Goal: Task Accomplishment & Management: Use online tool/utility

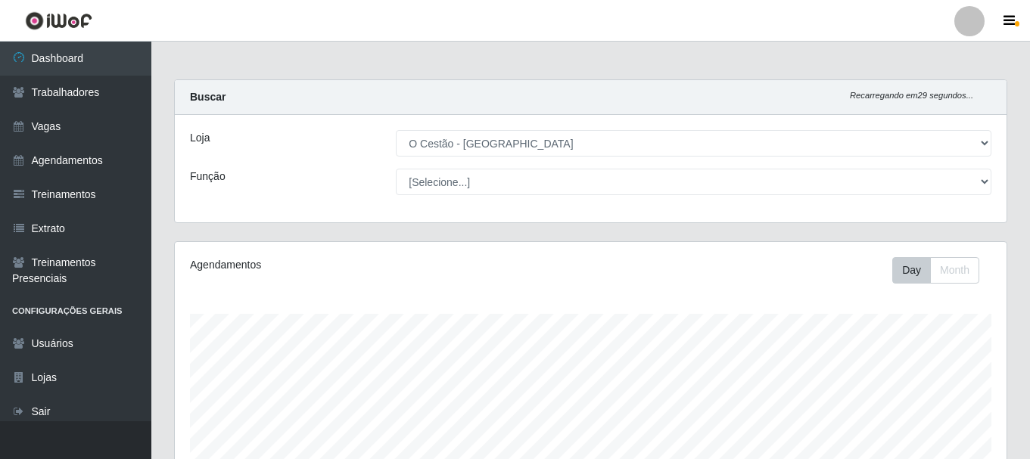
select select "238"
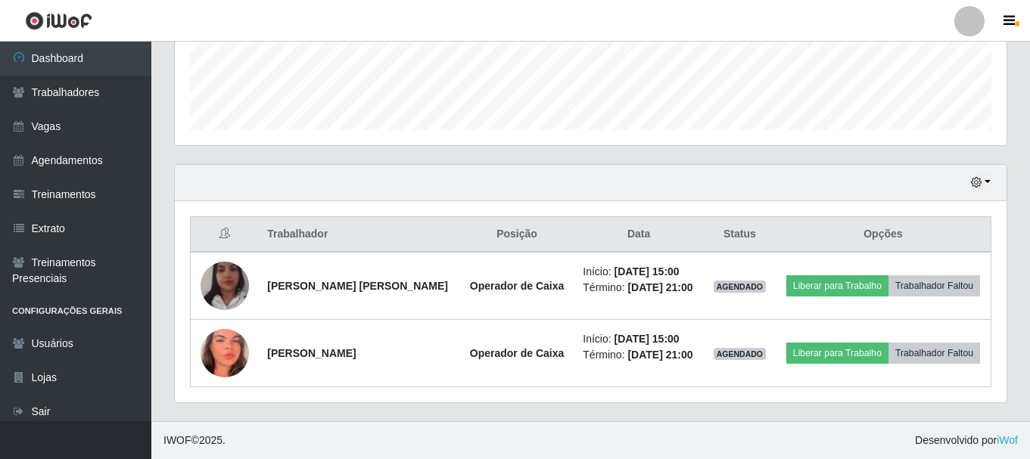
scroll to position [314, 832]
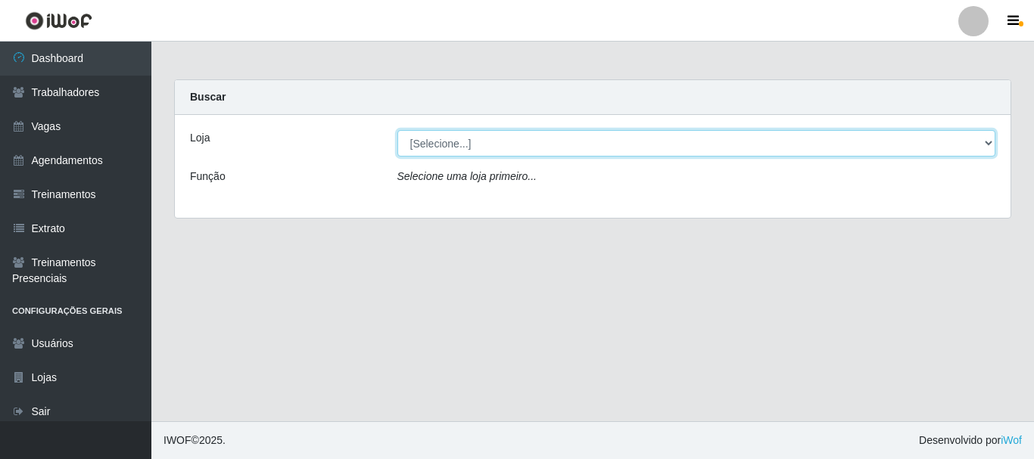
click at [480, 145] on select "[Selecione...] O Cestão - [GEOGRAPHIC_DATA]" at bounding box center [696, 143] width 599 height 26
click at [492, 148] on select "[Selecione...] O Cestão - [GEOGRAPHIC_DATA]" at bounding box center [696, 143] width 599 height 26
click at [453, 147] on select "[Selecione...] O Cestão - [GEOGRAPHIC_DATA]" at bounding box center [696, 143] width 599 height 26
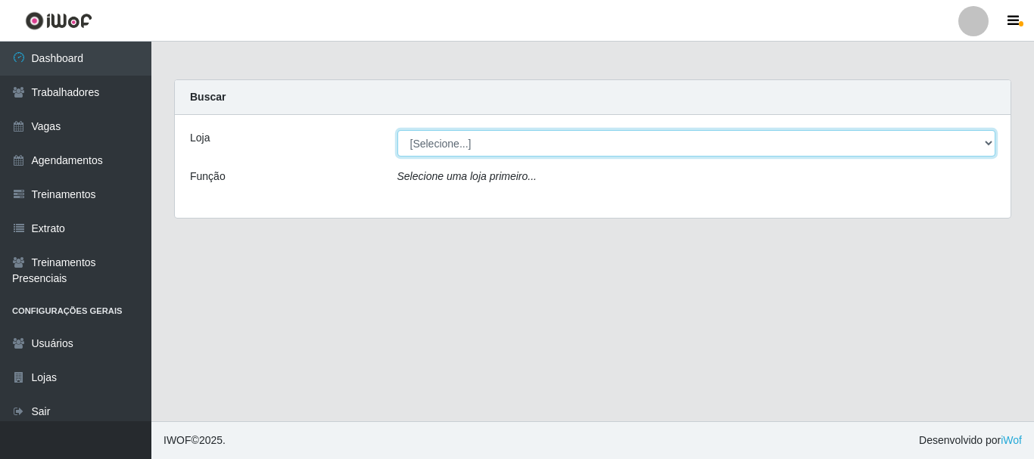
click at [453, 147] on select "[Selecione...] O Cestão - [GEOGRAPHIC_DATA]" at bounding box center [696, 143] width 599 height 26
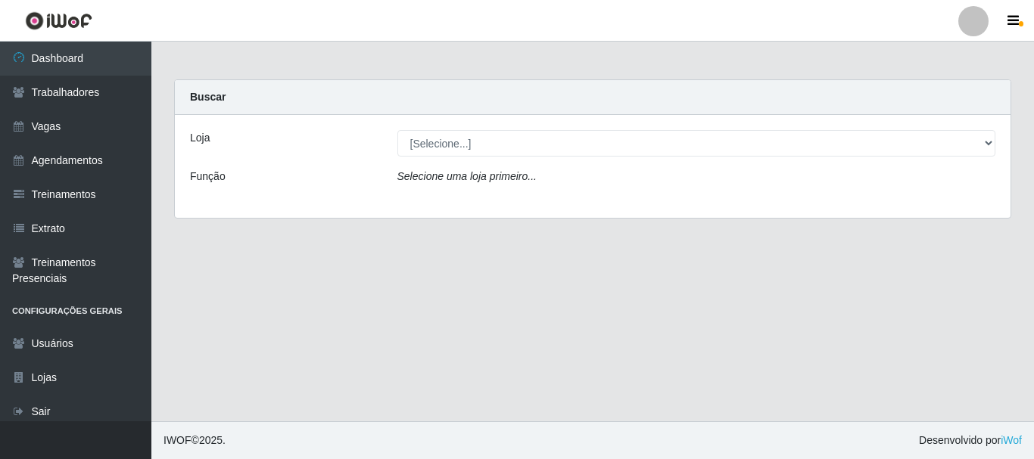
click at [450, 180] on icon "Selecione uma loja primeiro..." at bounding box center [466, 176] width 139 height 12
click at [484, 179] on icon "Selecione uma loja primeiro..." at bounding box center [466, 176] width 139 height 12
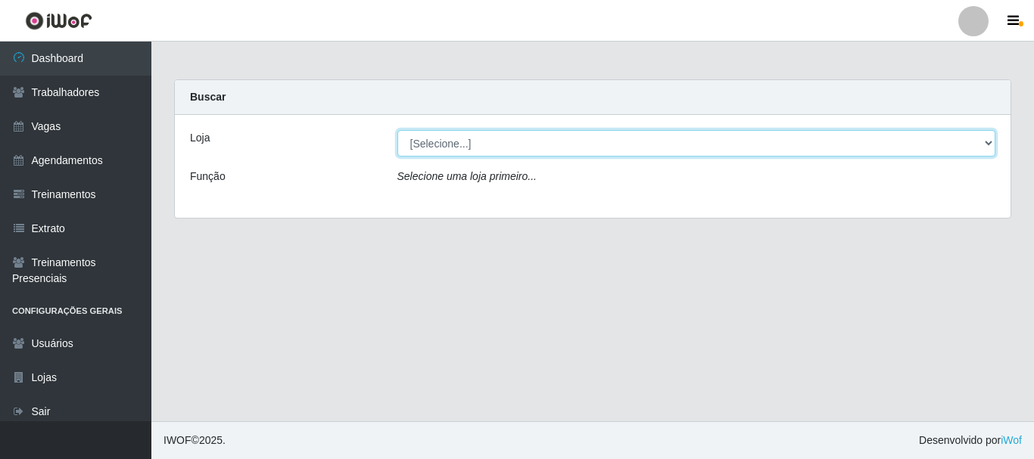
click at [489, 145] on select "[Selecione...] O Cestão - [GEOGRAPHIC_DATA]" at bounding box center [696, 143] width 599 height 26
select select "238"
click at [397, 130] on select "[Selecione...] O Cestão - [GEOGRAPHIC_DATA]" at bounding box center [696, 143] width 599 height 26
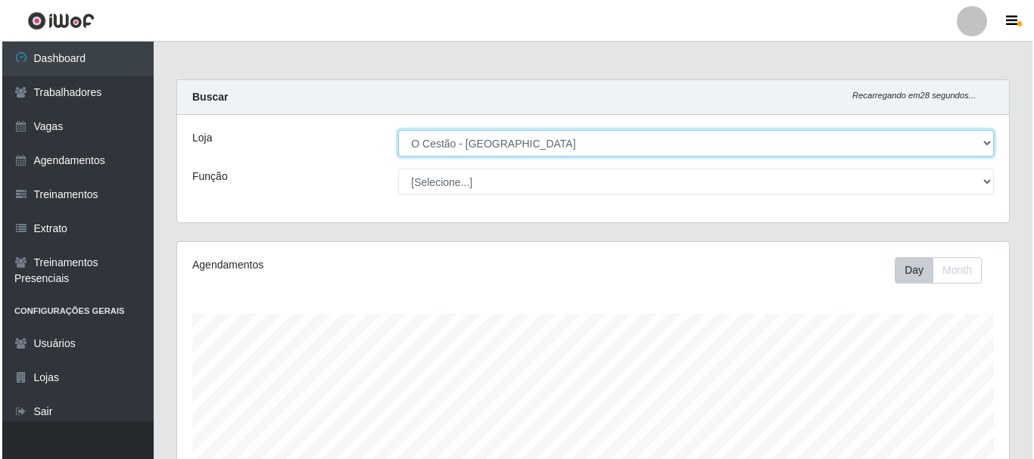
scroll to position [411, 0]
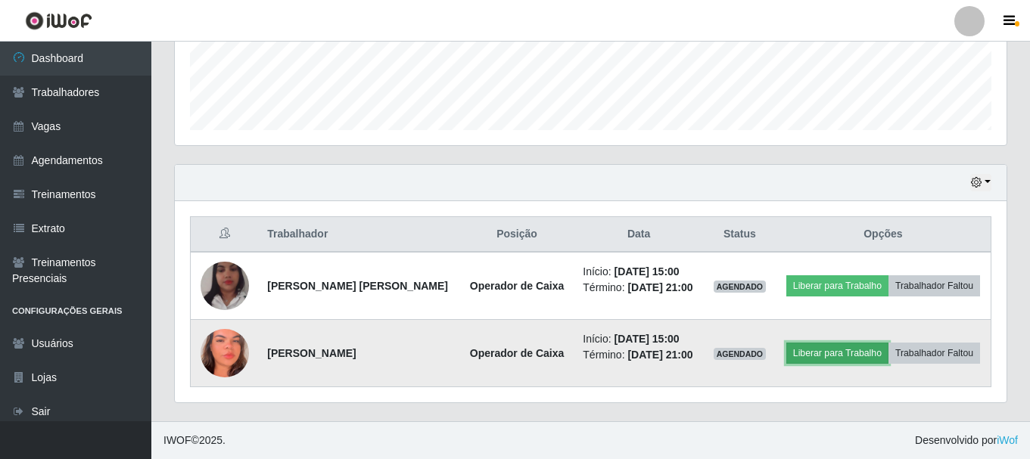
click at [846, 353] on button "Liberar para Trabalho" at bounding box center [837, 353] width 102 height 21
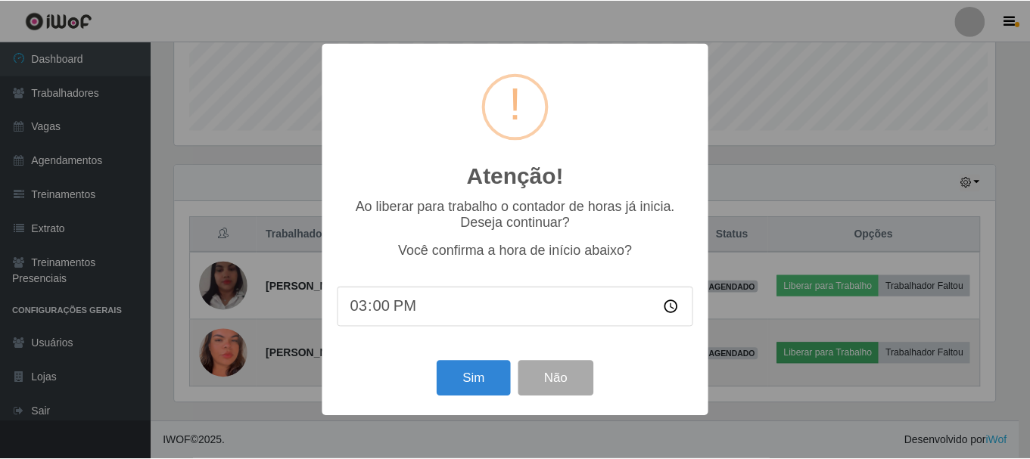
scroll to position [314, 824]
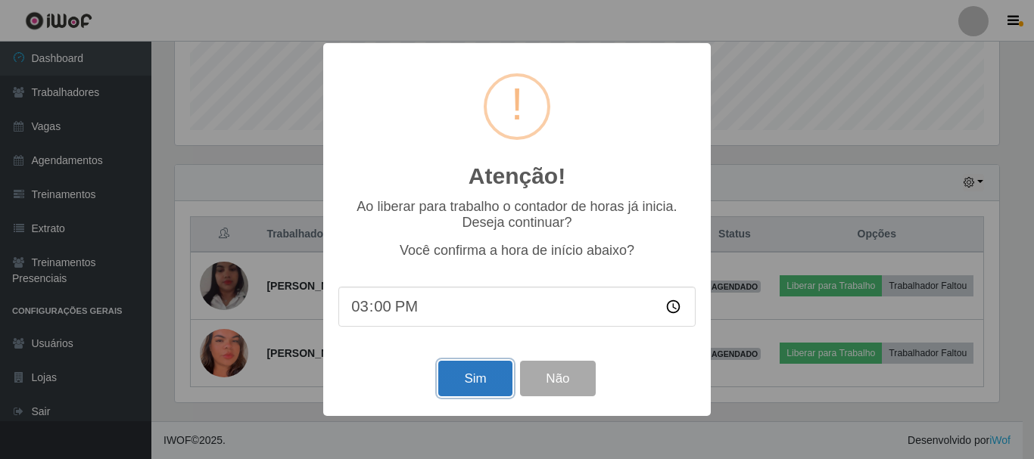
click at [493, 380] on button "Sim" at bounding box center [474, 379] width 73 height 36
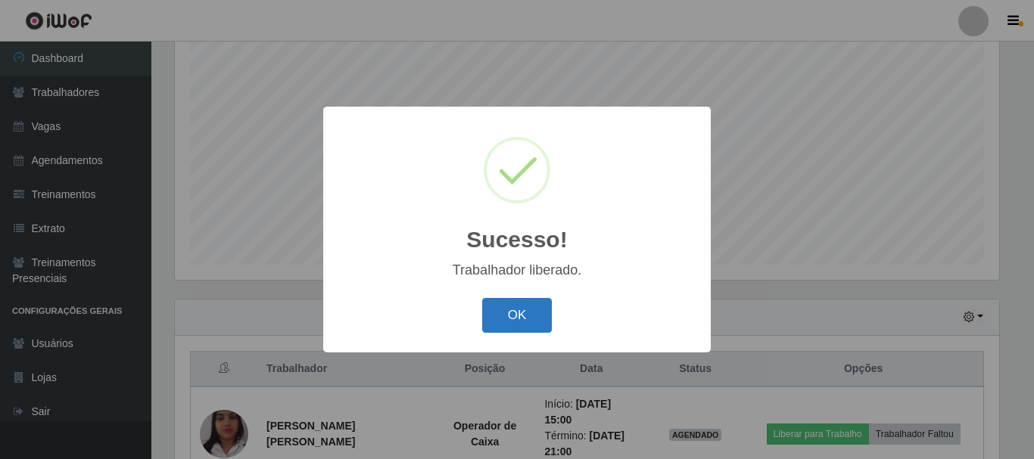
click at [515, 310] on button "OK" at bounding box center [517, 316] width 70 height 36
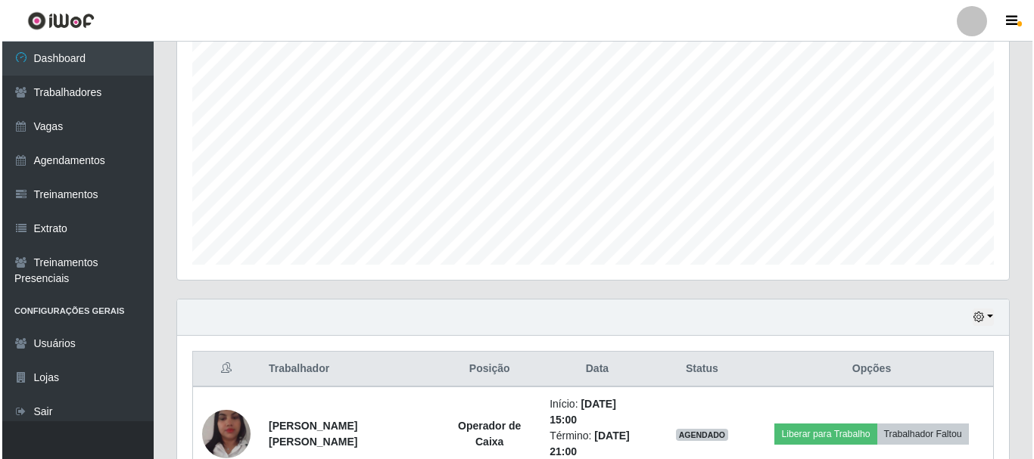
scroll to position [428, 0]
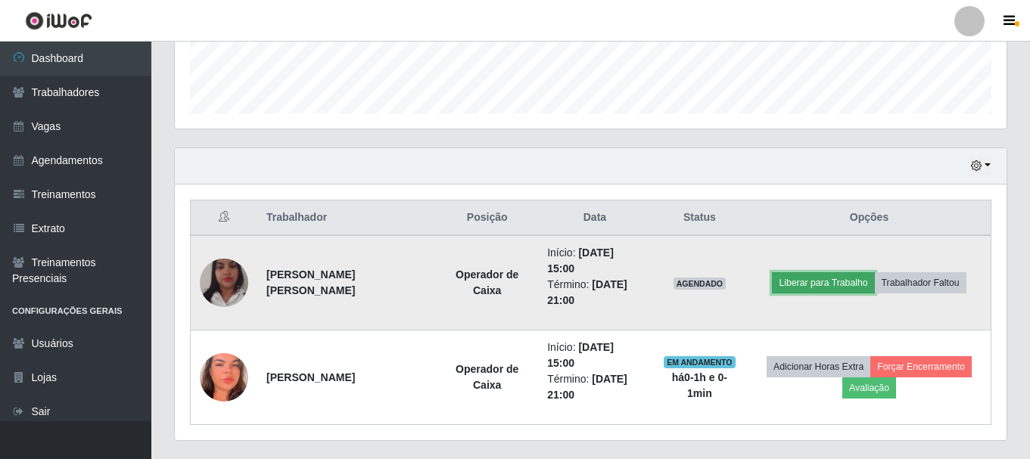
click at [821, 285] on button "Liberar para Trabalho" at bounding box center [823, 283] width 102 height 21
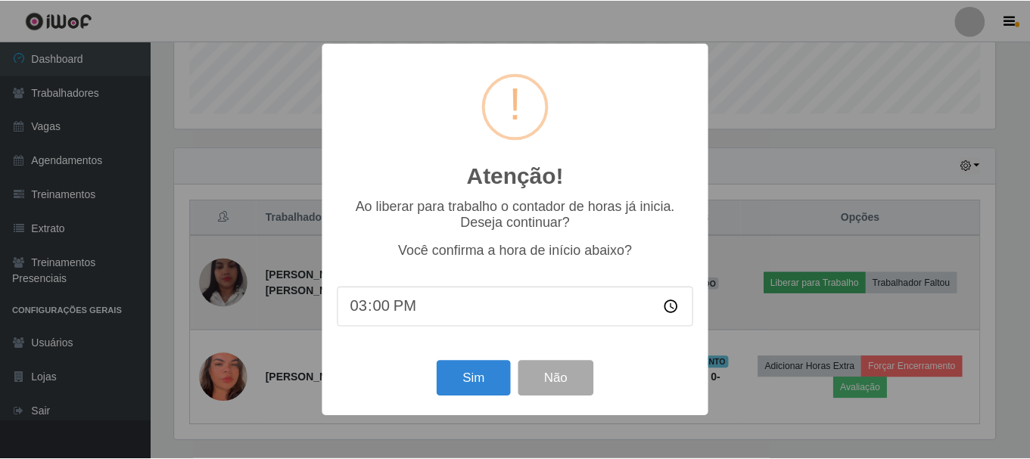
scroll to position [314, 824]
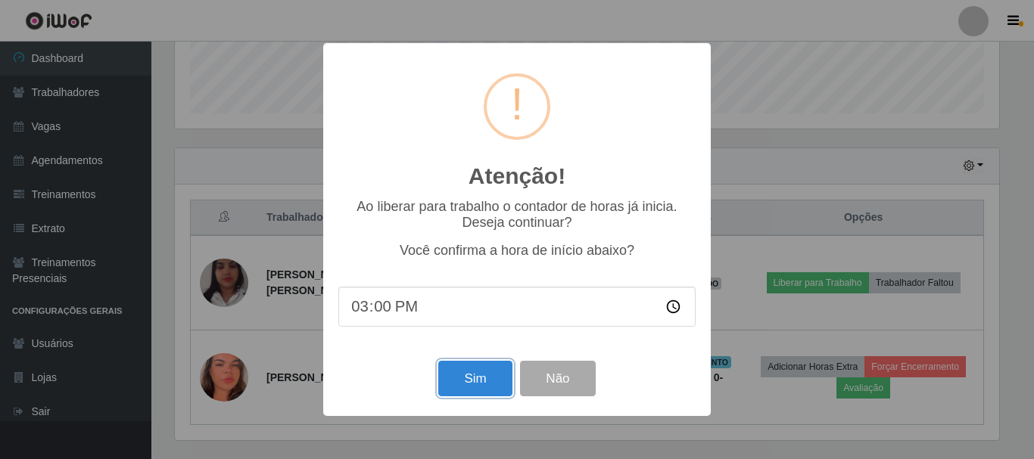
click at [467, 380] on button "Sim" at bounding box center [474, 379] width 73 height 36
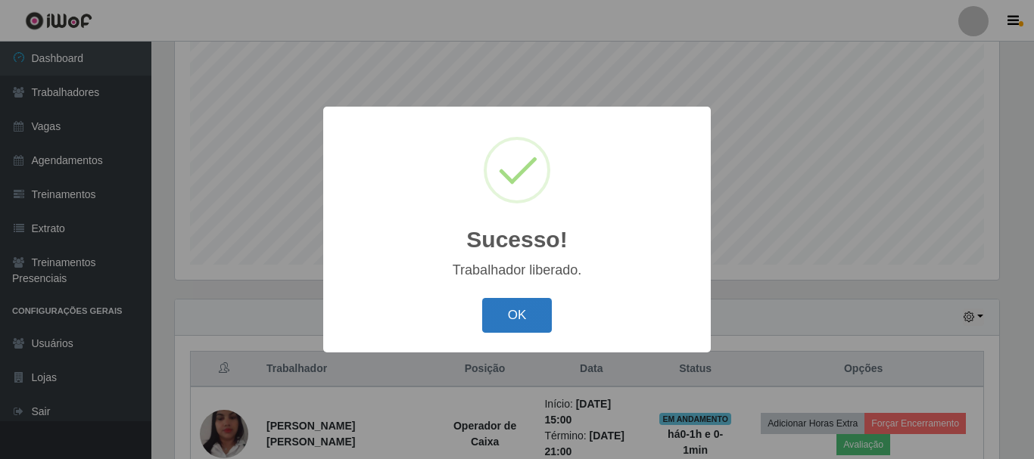
click at [529, 315] on button "OK" at bounding box center [517, 316] width 70 height 36
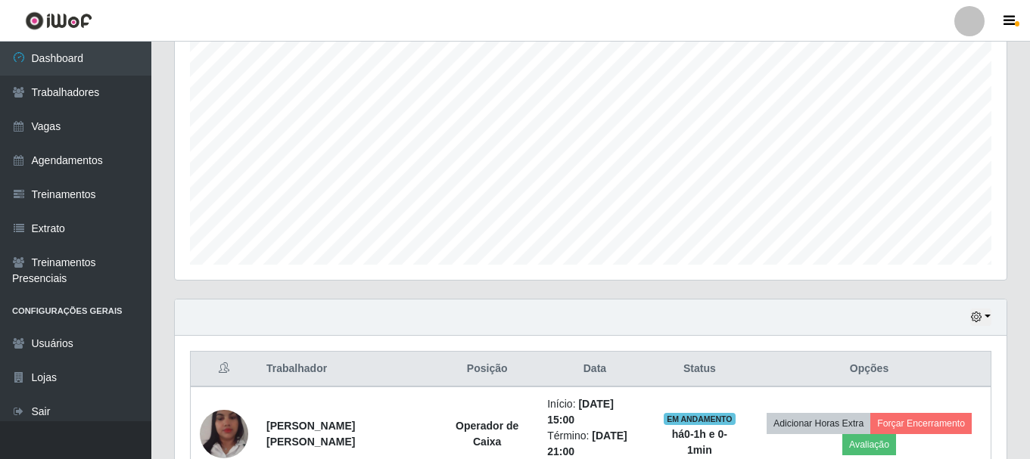
scroll to position [428, 0]
